Goal: Transaction & Acquisition: Purchase product/service

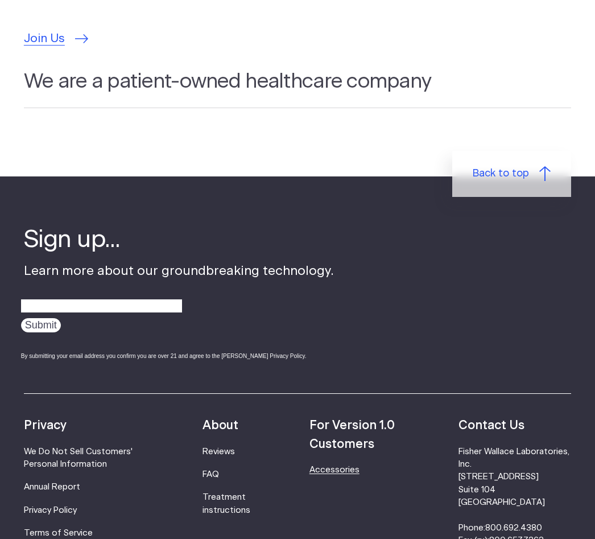
scroll to position [3579, 0]
click at [360, 466] on link "Accessories" at bounding box center [335, 470] width 50 height 9
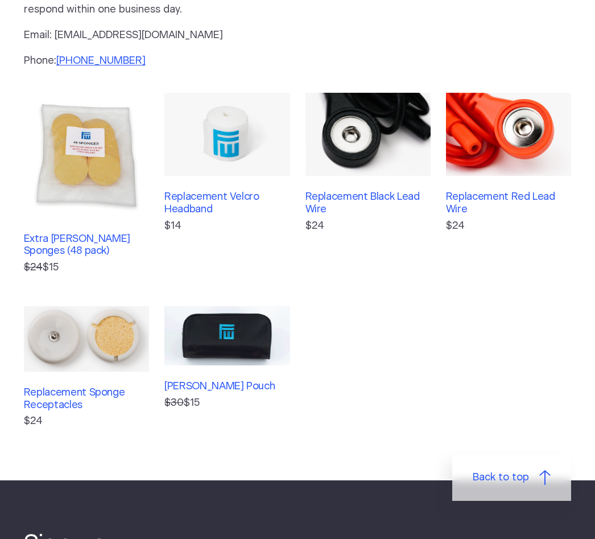
scroll to position [194, 0]
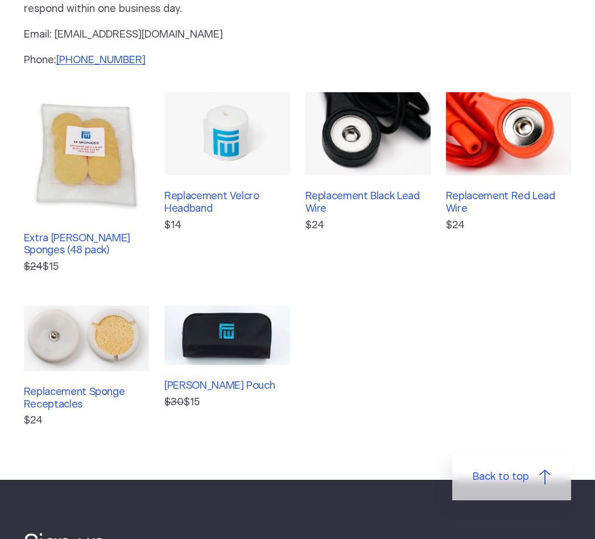
click at [74, 184] on img at bounding box center [86, 154] width 125 height 125
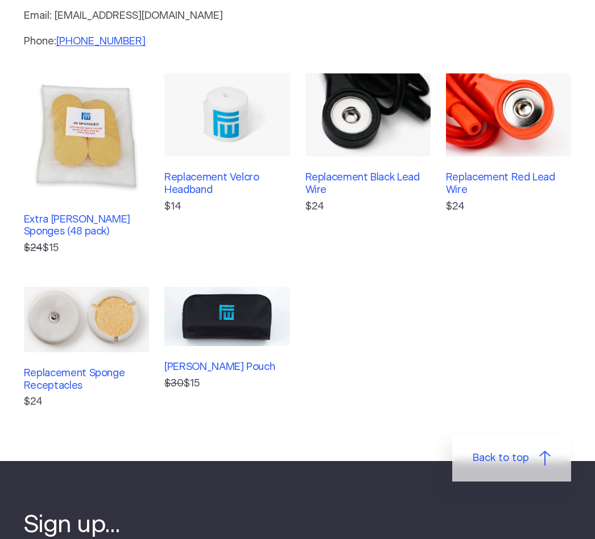
click at [242, 139] on img at bounding box center [226, 115] width 125 height 84
click at [393, 155] on img at bounding box center [368, 115] width 125 height 84
click at [533, 155] on img at bounding box center [508, 115] width 125 height 84
